Goal: Information Seeking & Learning: Find specific fact

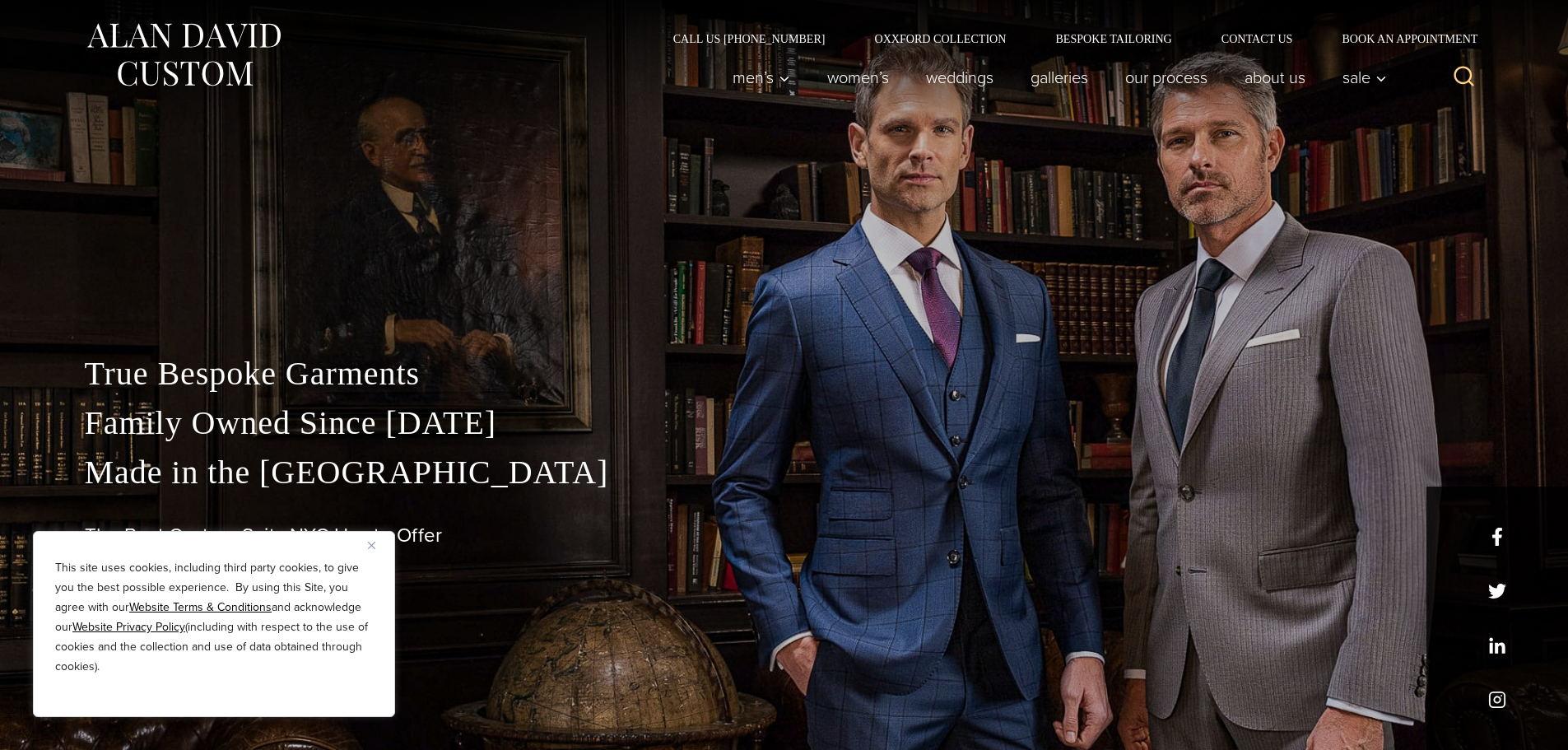
click at [1462, 81] on icon "Search" at bounding box center [1464, 77] width 24 height 24
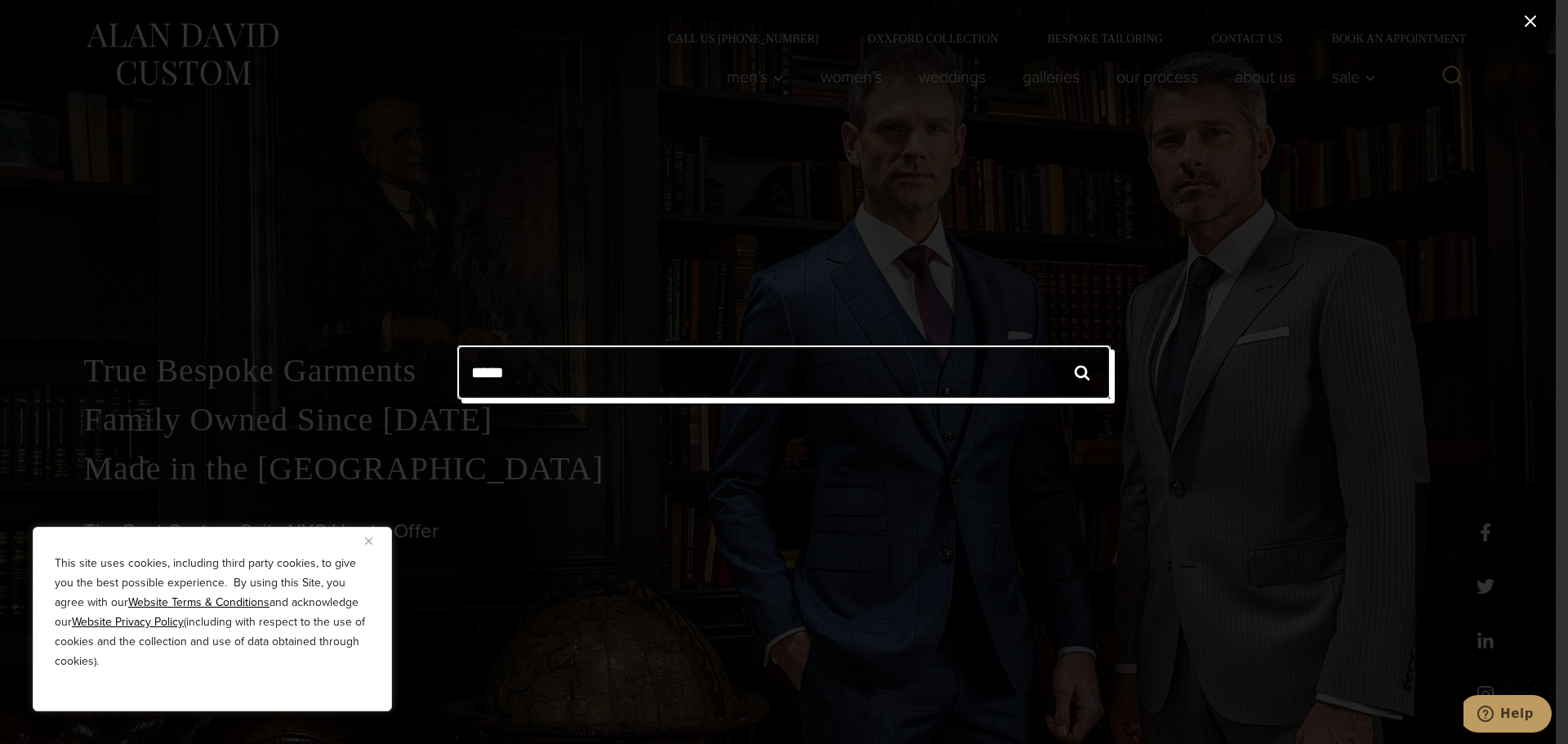
type input "*****"
click at [1054, 346] on input "******" at bounding box center [1082, 372] width 57 height 54
